Goal: Task Accomplishment & Management: Manage account settings

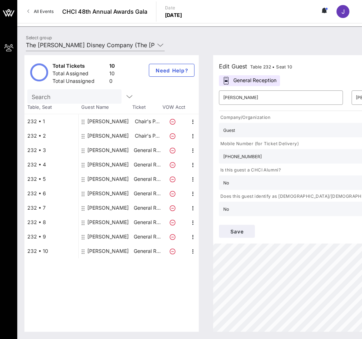
click at [93, 191] on div "[PERSON_NAME]" at bounding box center [107, 193] width 41 height 14
type input "[PERSON_NAME]"
type input "Greenfield"
type input "[PERSON_NAME][EMAIL_ADDRESS][PERSON_NAME][DOMAIN_NAME]"
type input "The [PERSON_NAME] Disney Company"
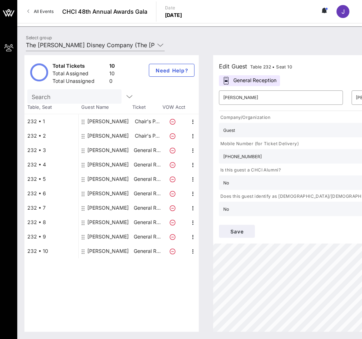
type input "[PHONE_NUMBER]"
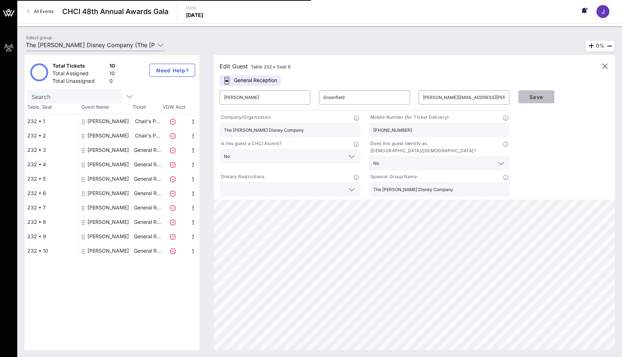
click at [362, 94] on span "Save" at bounding box center [536, 97] width 24 height 6
